Goal: Answer question/provide support: Share knowledge or assist other users

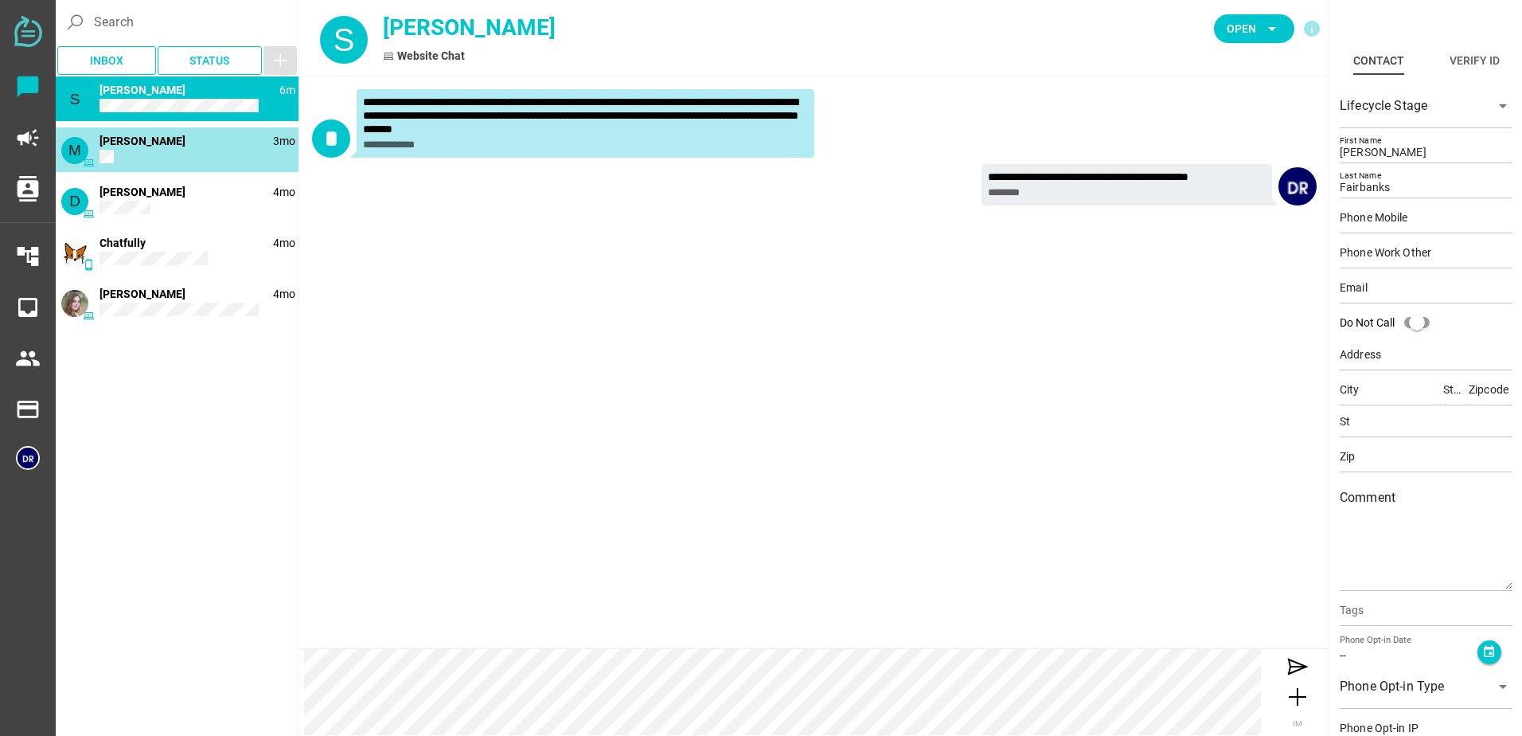
click at [181, 163] on div "M 3mo [PERSON_NAME]" at bounding box center [177, 149] width 243 height 45
type input "[PERSON_NAME]"
type input "Bear"
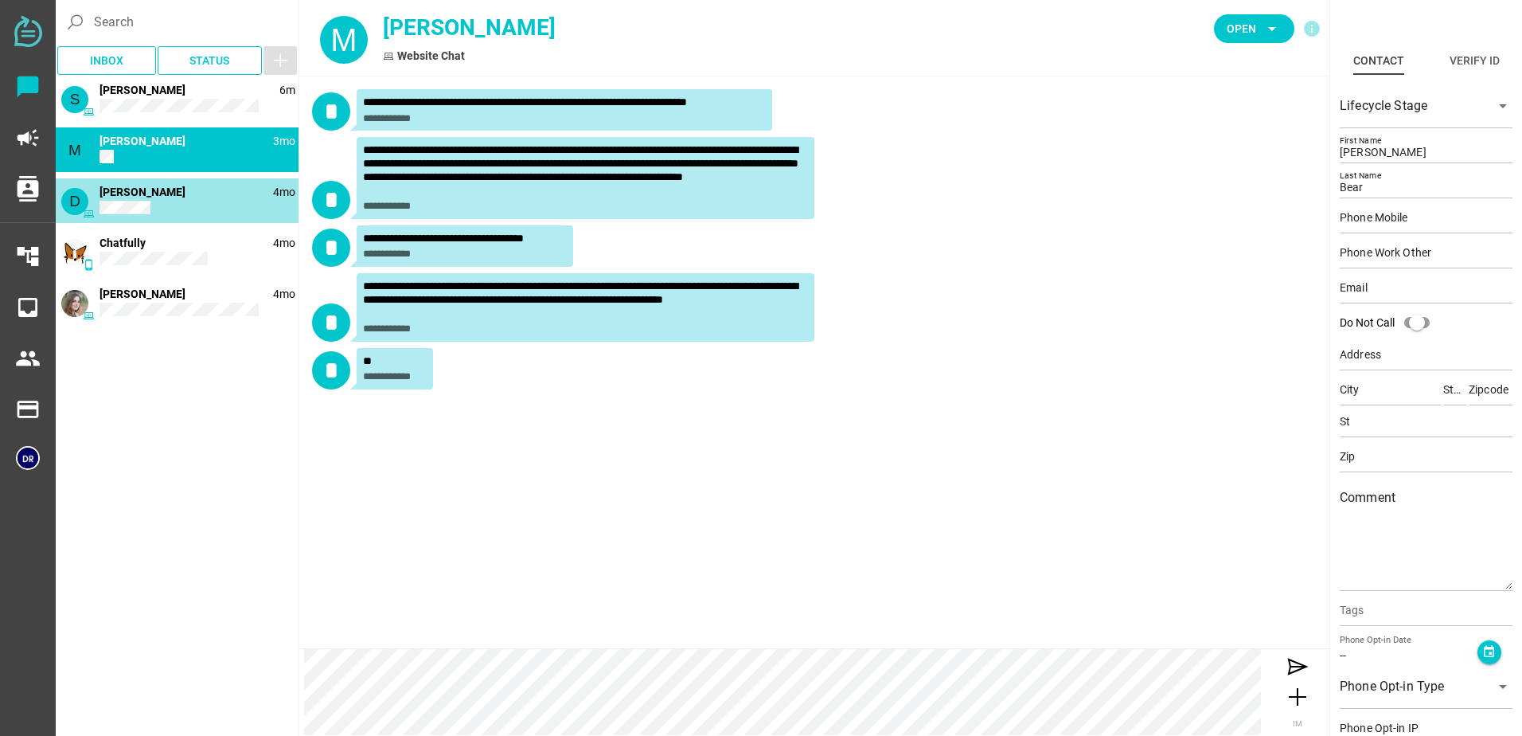
click at [175, 205] on div "D 4mo [PERSON_NAME]" at bounding box center [177, 200] width 243 height 45
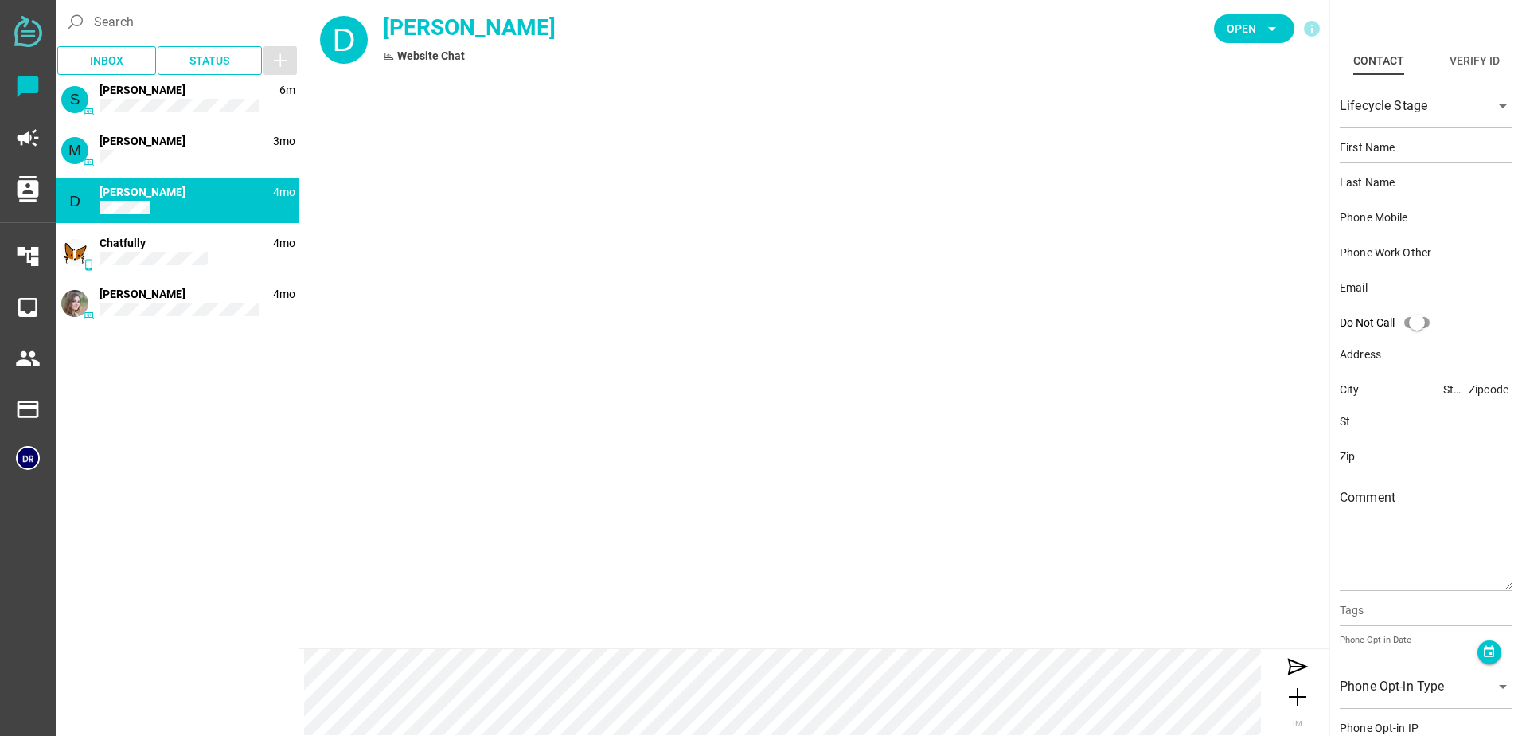
type input "[PERSON_NAME]"
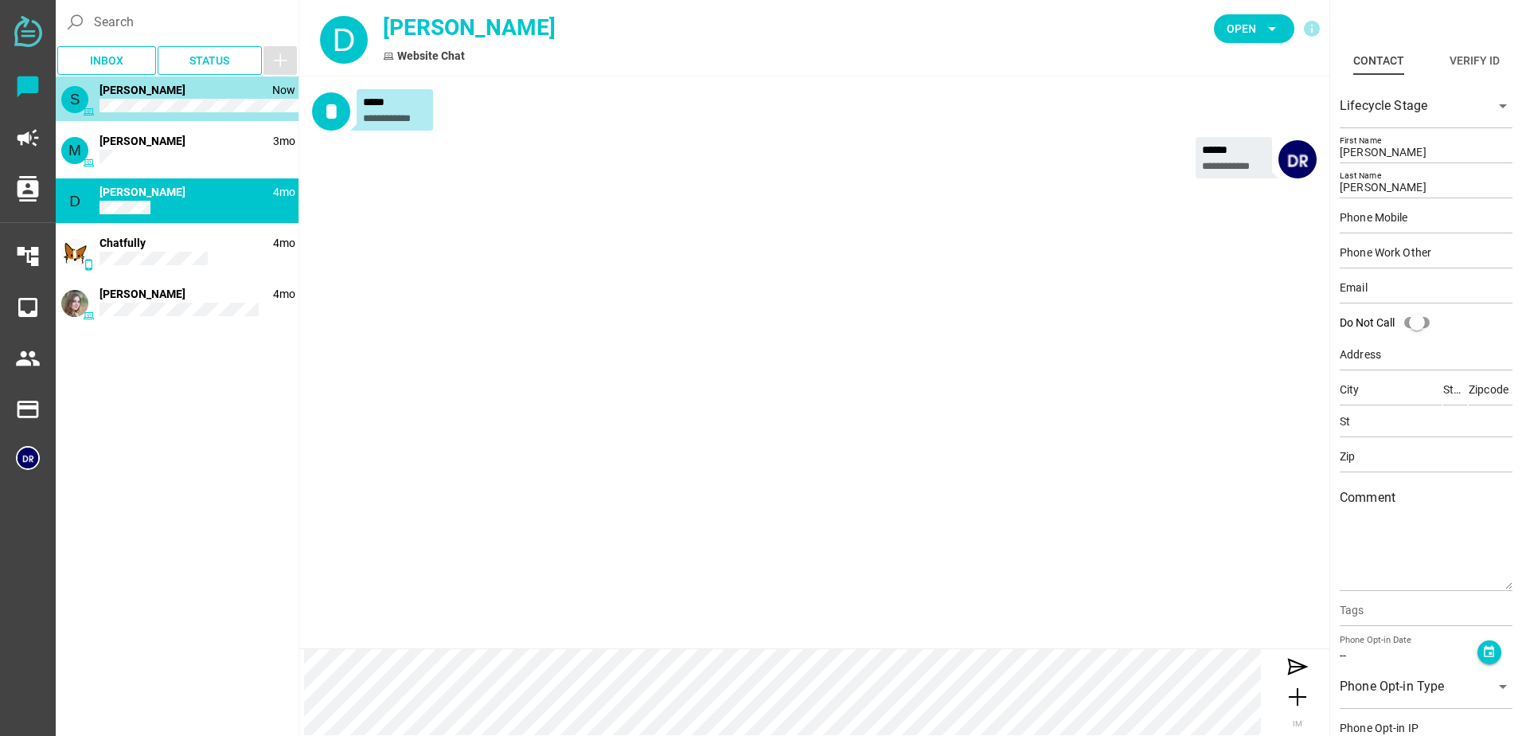
type input "[PERSON_NAME]"
type input "Fairbanks"
